Goal: Information Seeking & Learning: Learn about a topic

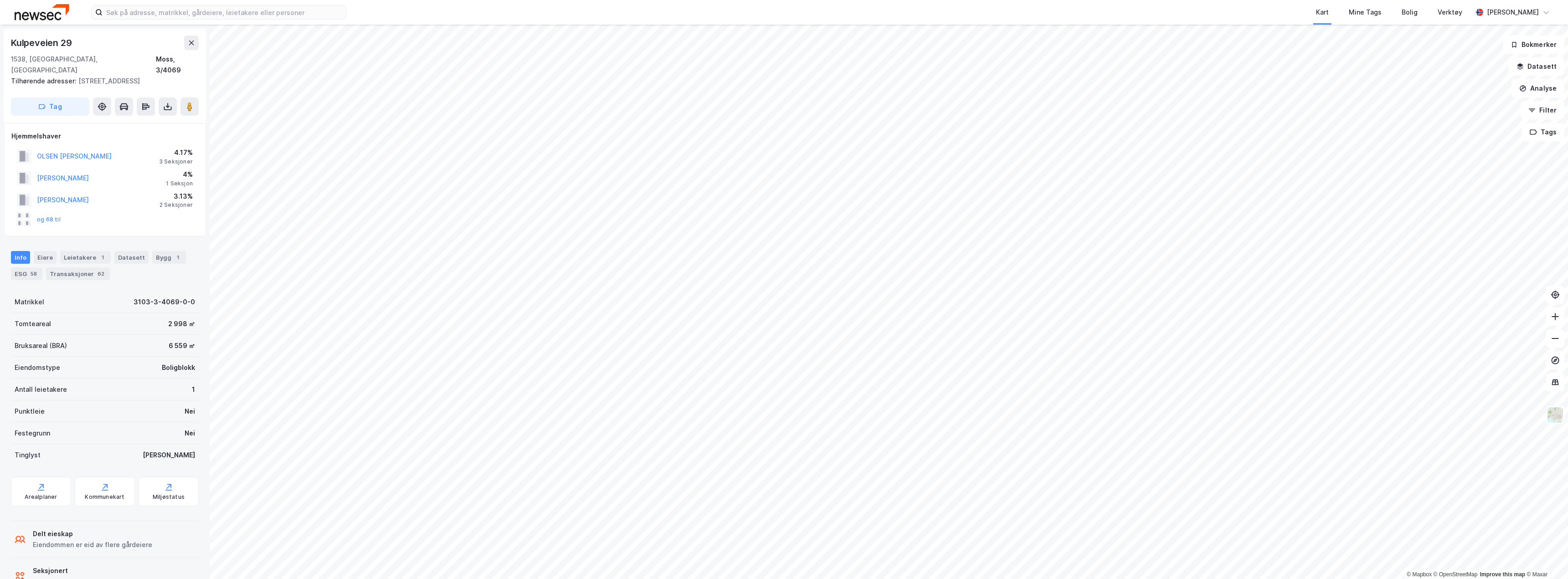
scroll to position [2, 0]
click at [157, 14] on input at bounding box center [224, 12] width 243 height 14
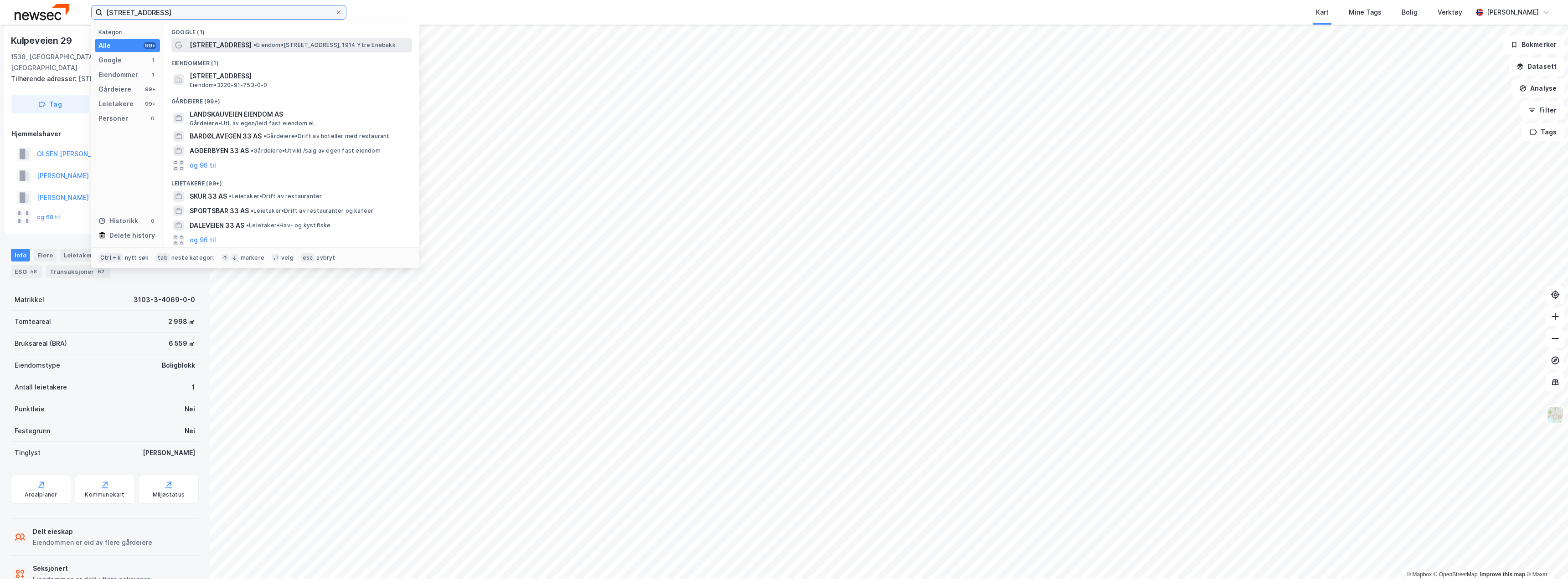
type input "[STREET_ADDRESS]"
click at [273, 47] on span "• Eiendom • [STREET_ADDRESS], 1914 Ytre Enebakk" at bounding box center [324, 45] width 142 height 7
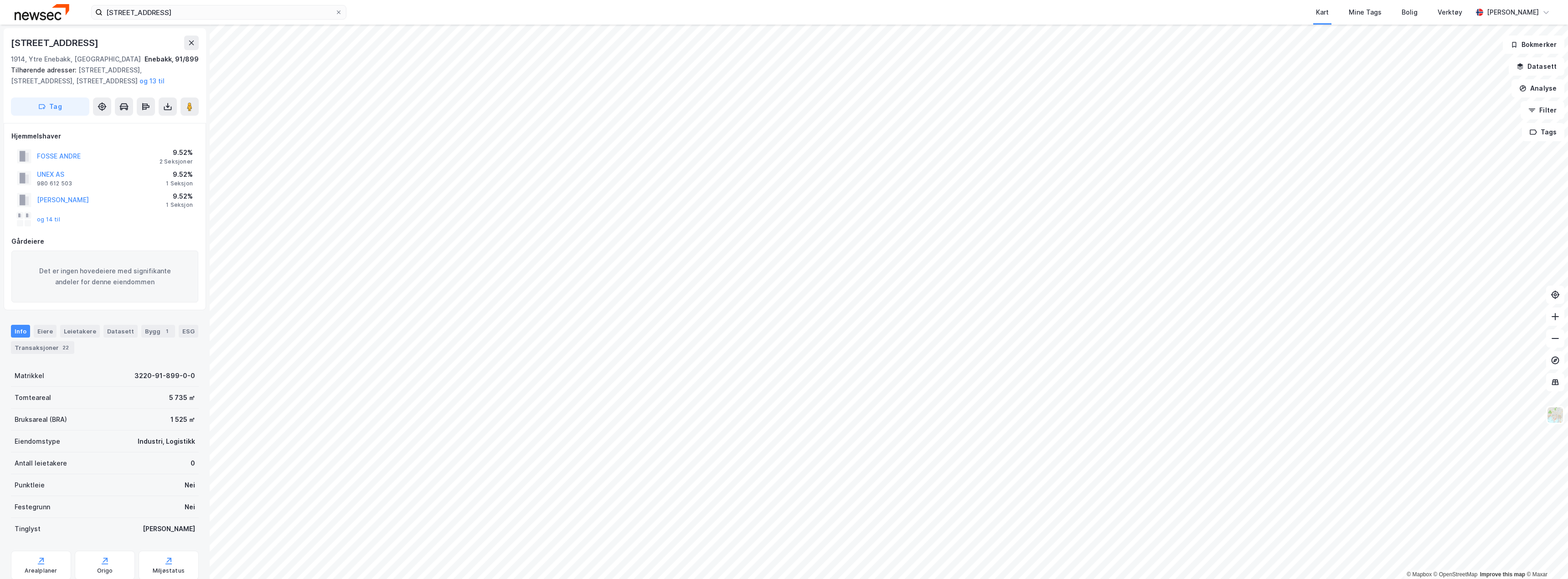
scroll to position [2, 0]
